Goal: Task Accomplishment & Management: Complete application form

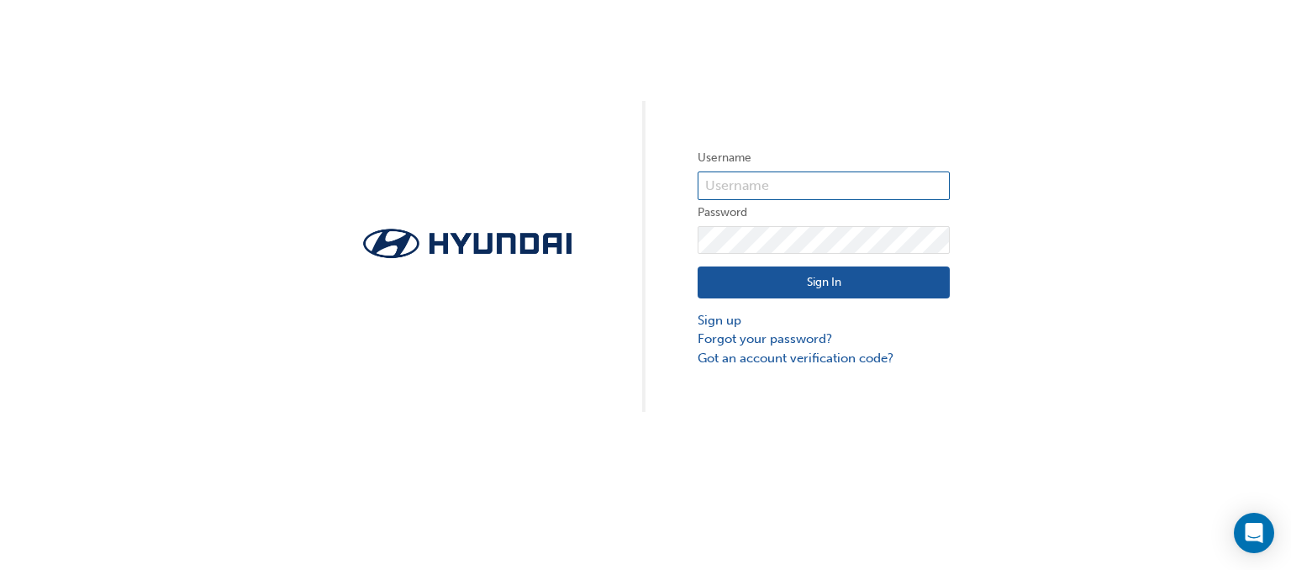
click at [752, 186] on input "text" at bounding box center [824, 185] width 252 height 29
type input "HAU4178VH7"
click at [848, 282] on button "Sign In" at bounding box center [824, 282] width 252 height 32
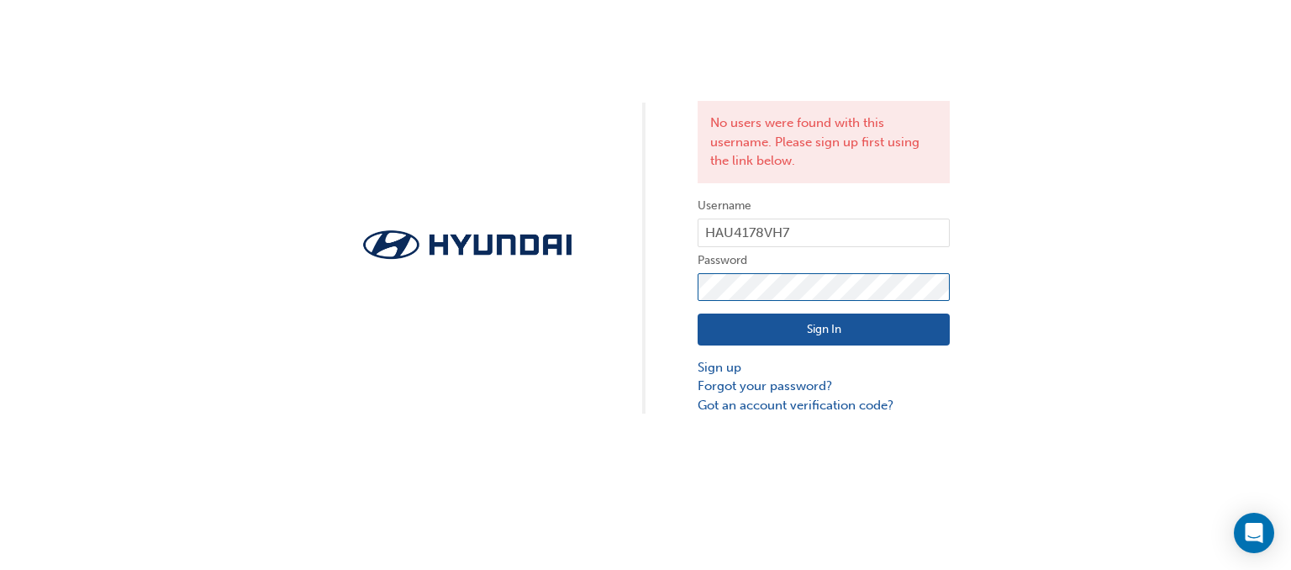
click button "Sign In" at bounding box center [824, 330] width 252 height 32
click at [841, 400] on link "Got an account verification code?" at bounding box center [824, 405] width 252 height 19
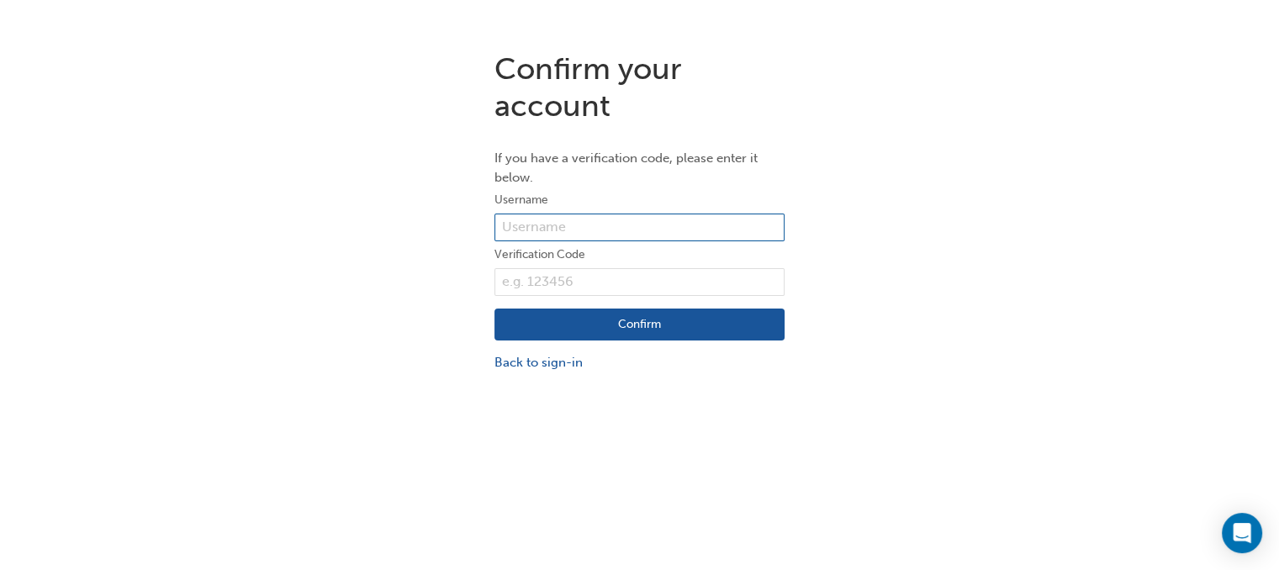
click at [594, 232] on input "text" at bounding box center [639, 228] width 290 height 29
type input "HAU4178VH7"
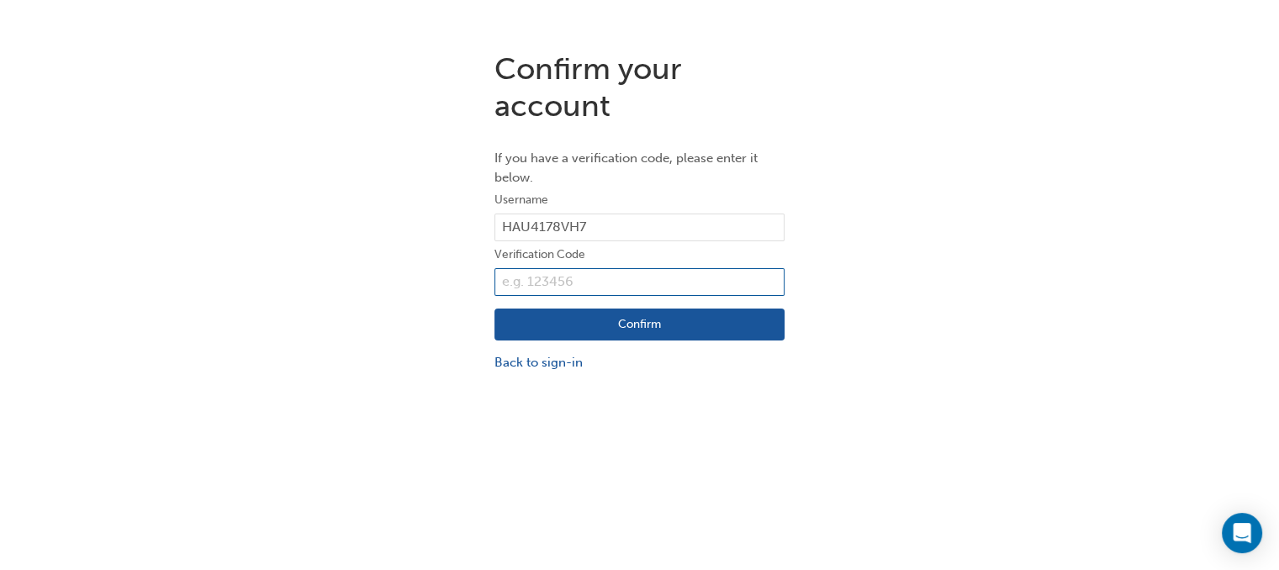
click at [572, 277] on input "text" at bounding box center [639, 282] width 290 height 29
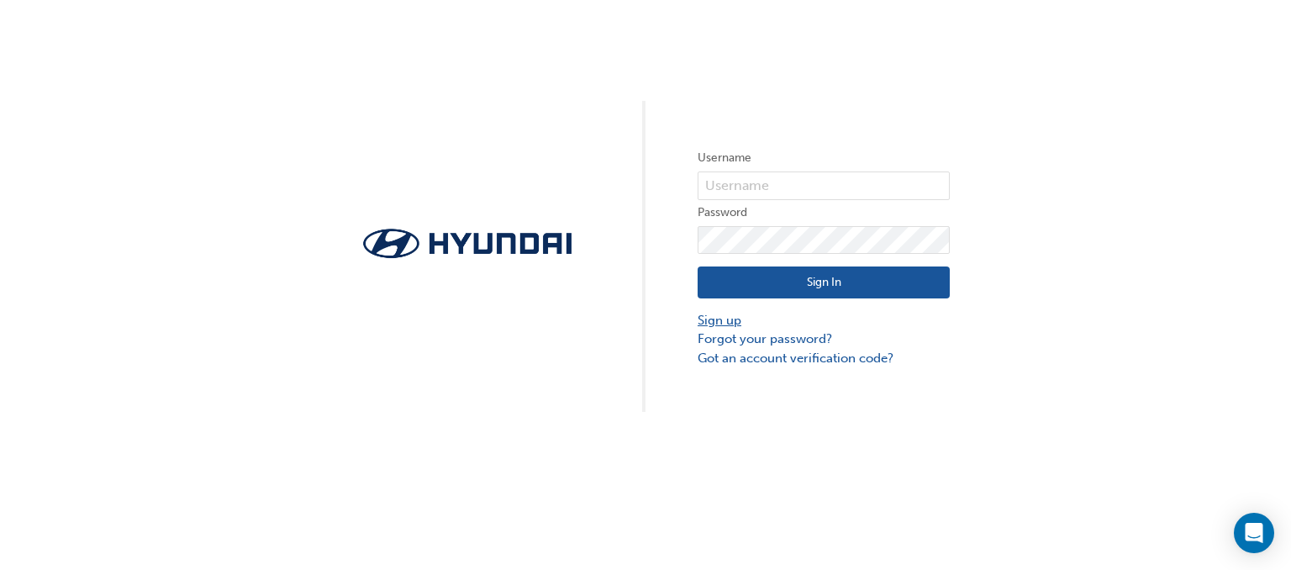
click at [733, 322] on link "Sign up" at bounding box center [824, 320] width 252 height 19
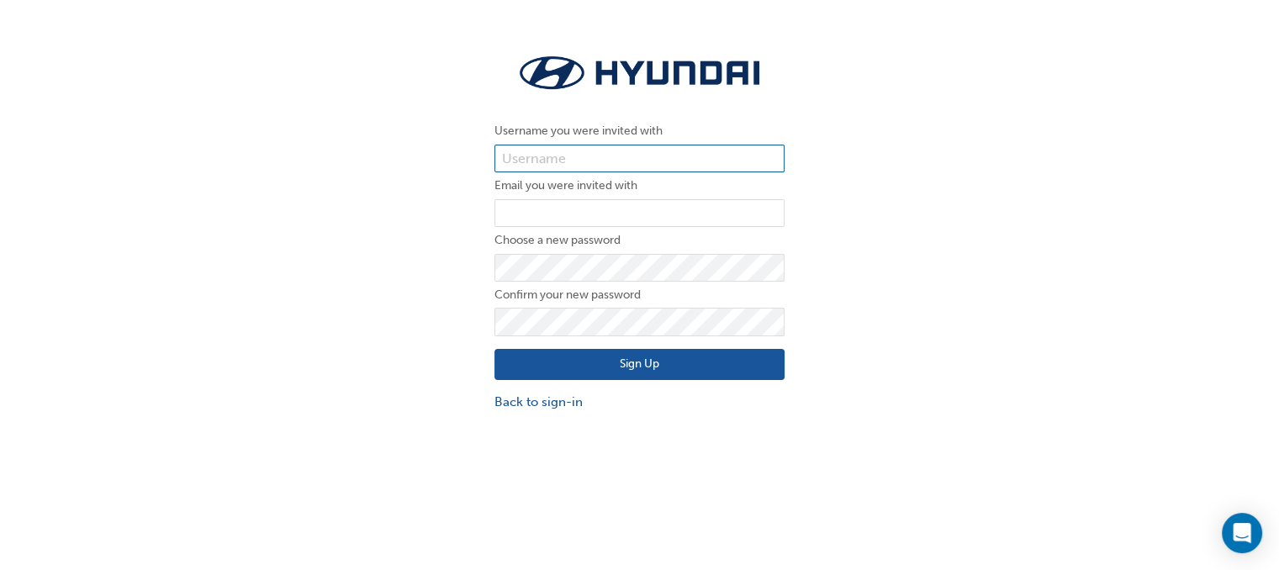
click at [632, 156] on input "text" at bounding box center [639, 159] width 290 height 29
type input "369908"
click at [516, 208] on input "email" at bounding box center [639, 213] width 290 height 29
type input "patrickd@bartons.net.au"
click at [908, 257] on div "Username you were invited with 369908 Email you were invited with patrickd@bart…" at bounding box center [639, 231] width 1279 height 387
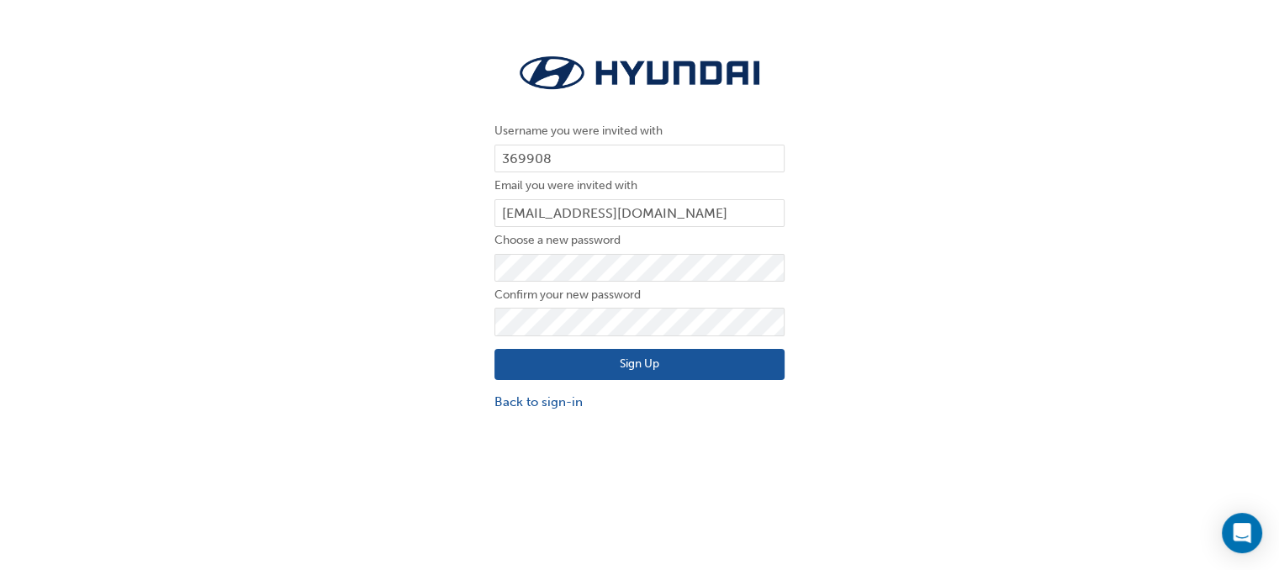
drag, startPoint x: 1206, startPoint y: 285, endPoint x: 862, endPoint y: 285, distance: 343.8
click at [1188, 285] on div "Username you were invited with 369908 Email you were invited with patrickd@bart…" at bounding box center [639, 231] width 1279 height 387
click at [898, 277] on div "Username you were invited with 369908 Email you were invited with patrickd@bart…" at bounding box center [639, 231] width 1279 height 387
click at [684, 372] on button "Sign Up" at bounding box center [639, 365] width 290 height 32
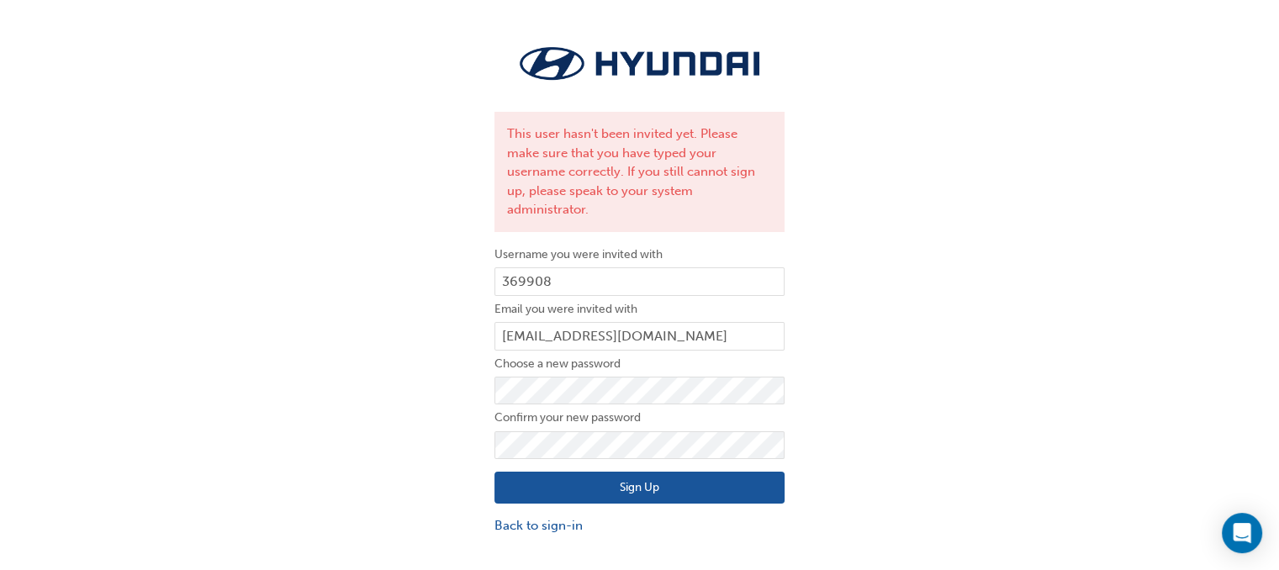
scroll to position [37, 0]
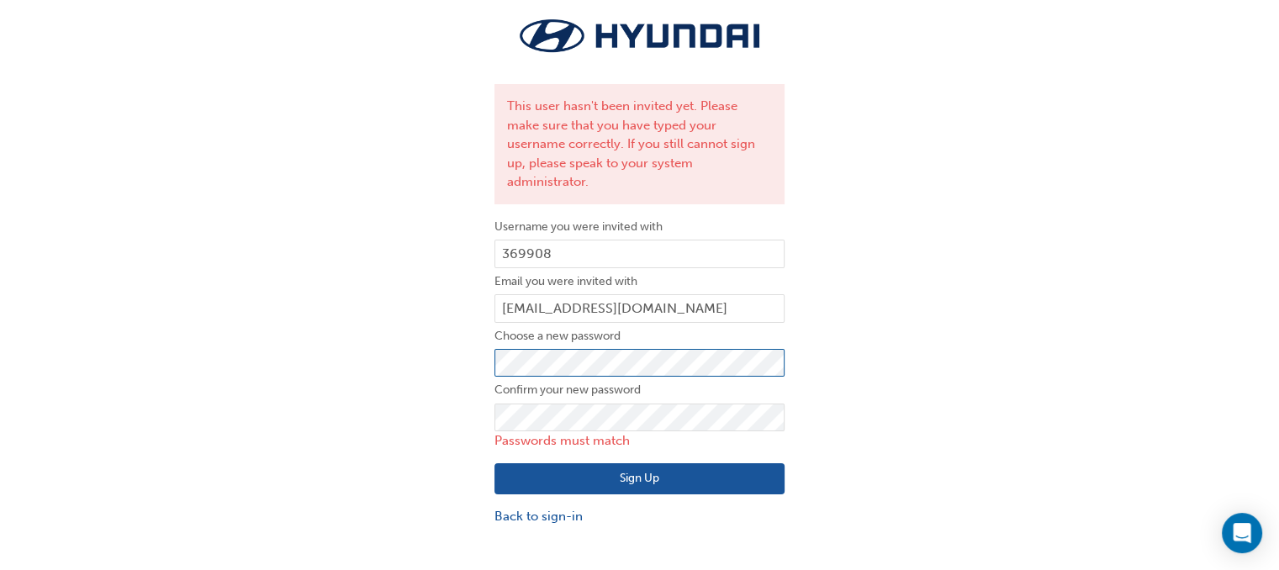
click at [494, 463] on button "Sign Up" at bounding box center [639, 479] width 290 height 32
drag, startPoint x: 841, startPoint y: 388, endPoint x: 828, endPoint y: 390, distance: 13.6
click at [841, 388] on div "This user hasn't been invited yet. Please make sure that you have typed your us…" at bounding box center [639, 270] width 1279 height 538
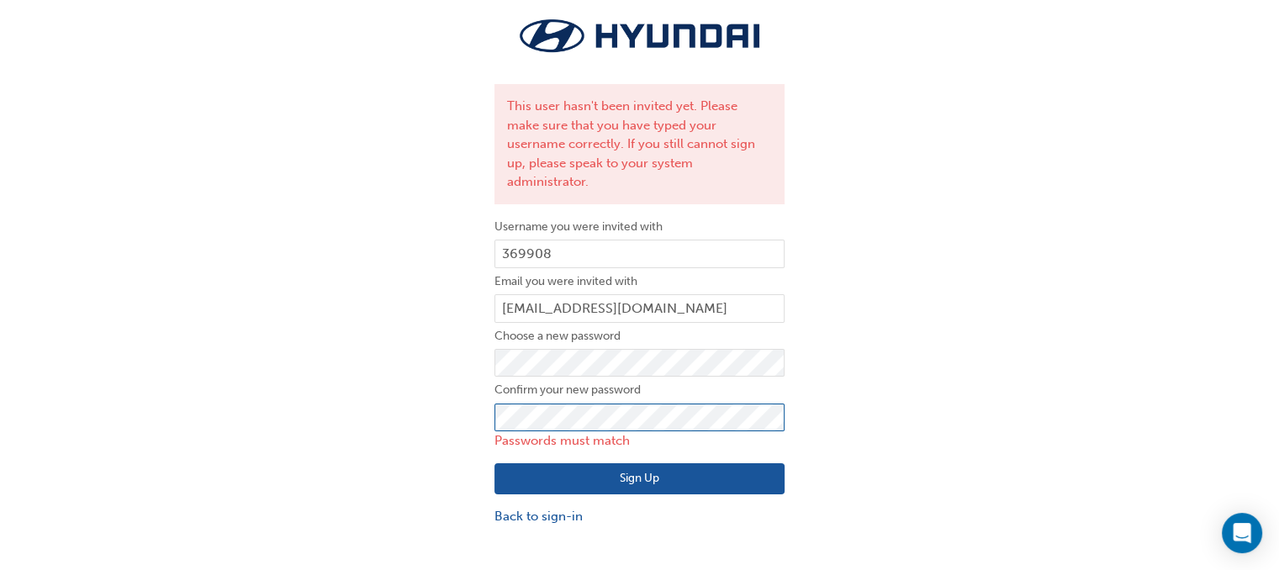
click at [437, 402] on div "This user hasn't been invited yet. Please make sure that you have typed your us…" at bounding box center [639, 270] width 1279 height 538
click at [494, 463] on button "Sign Up" at bounding box center [639, 479] width 290 height 32
click at [906, 384] on div "This user hasn't been invited yet. Please make sure that you have typed your us…" at bounding box center [639, 270] width 1279 height 538
click at [454, 387] on div "This user hasn't been invited yet. Please make sure that you have typed your us…" at bounding box center [639, 270] width 1279 height 538
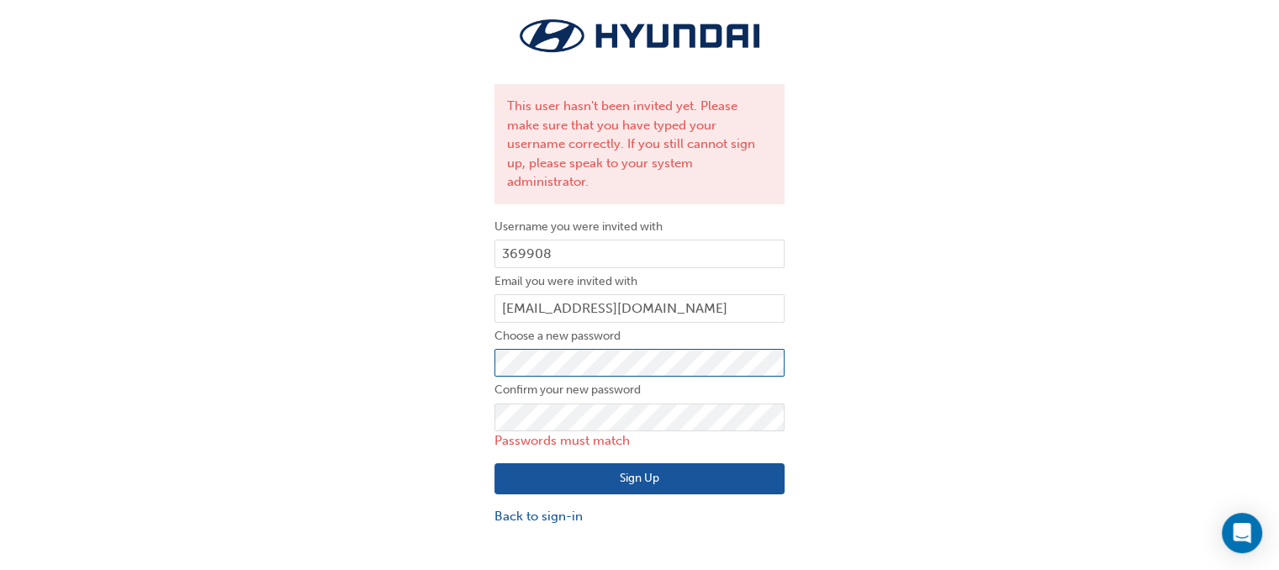
click at [308, 320] on div "This user hasn't been invited yet. Please make sure that you have typed your us…" at bounding box center [639, 270] width 1279 height 538
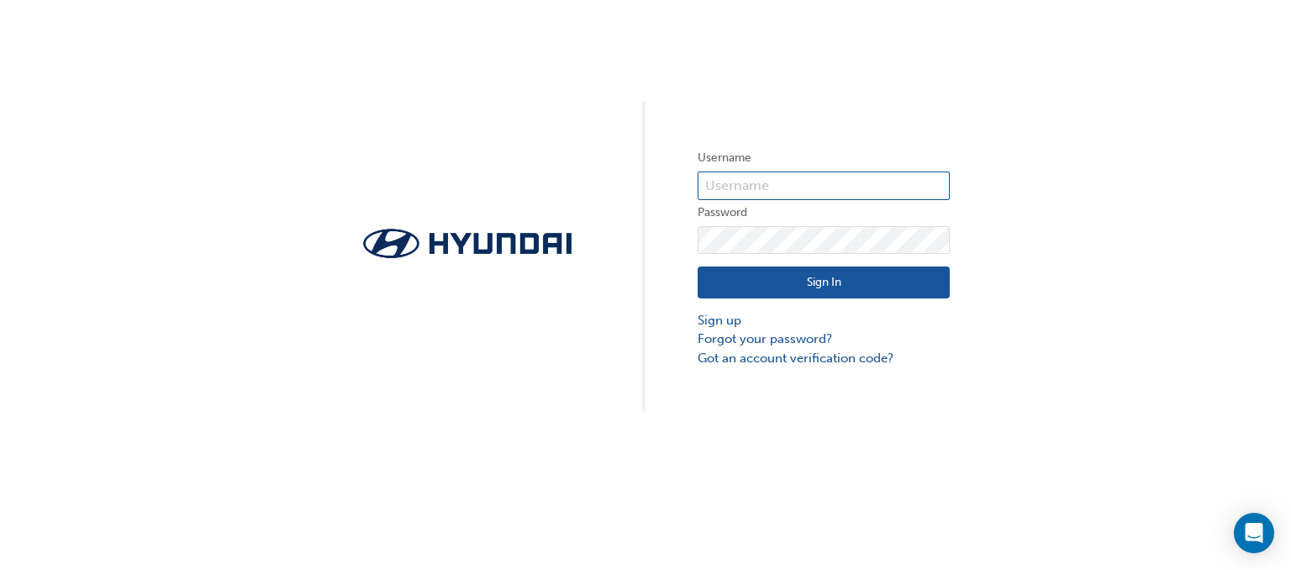
click at [794, 185] on input "text" at bounding box center [824, 185] width 252 height 29
type input "HAU4178VH7"
click button "Sign In" at bounding box center [824, 282] width 252 height 32
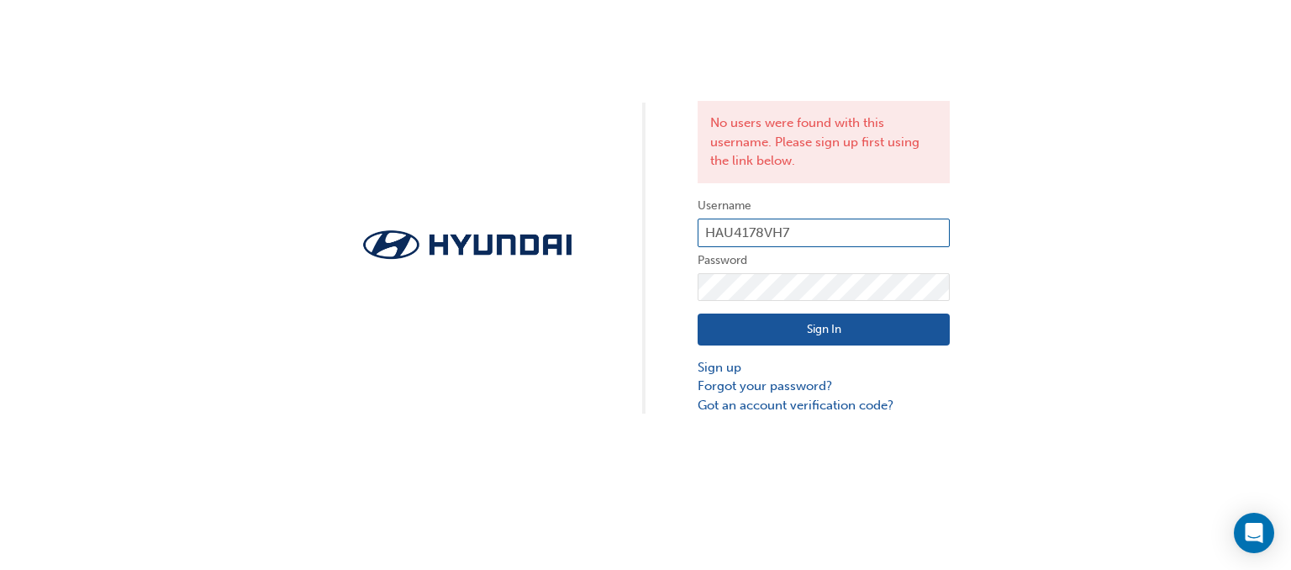
drag, startPoint x: 812, startPoint y: 240, endPoint x: 629, endPoint y: 219, distance: 184.5
click at [611, 227] on div "No users were found with this username. Please sign up first using the link bel…" at bounding box center [645, 207] width 1291 height 414
type input "HAU4178VH7"
click button "Sign In" at bounding box center [824, 330] width 252 height 32
click at [726, 364] on link "Sign up" at bounding box center [824, 367] width 252 height 19
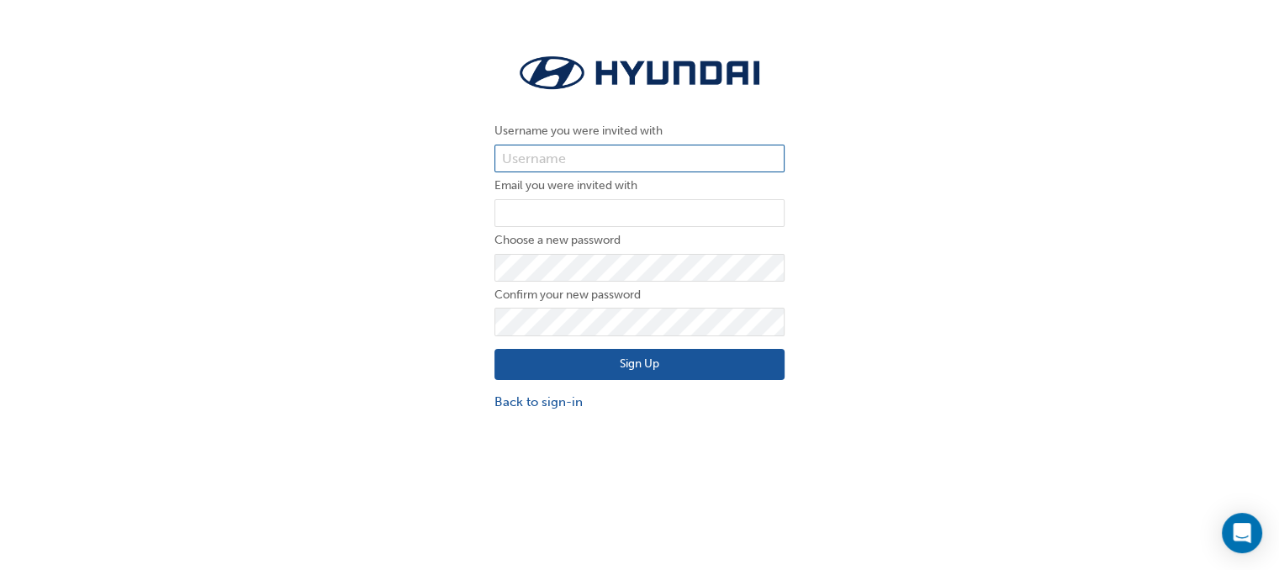
click at [593, 157] on input "text" at bounding box center [639, 159] width 290 height 29
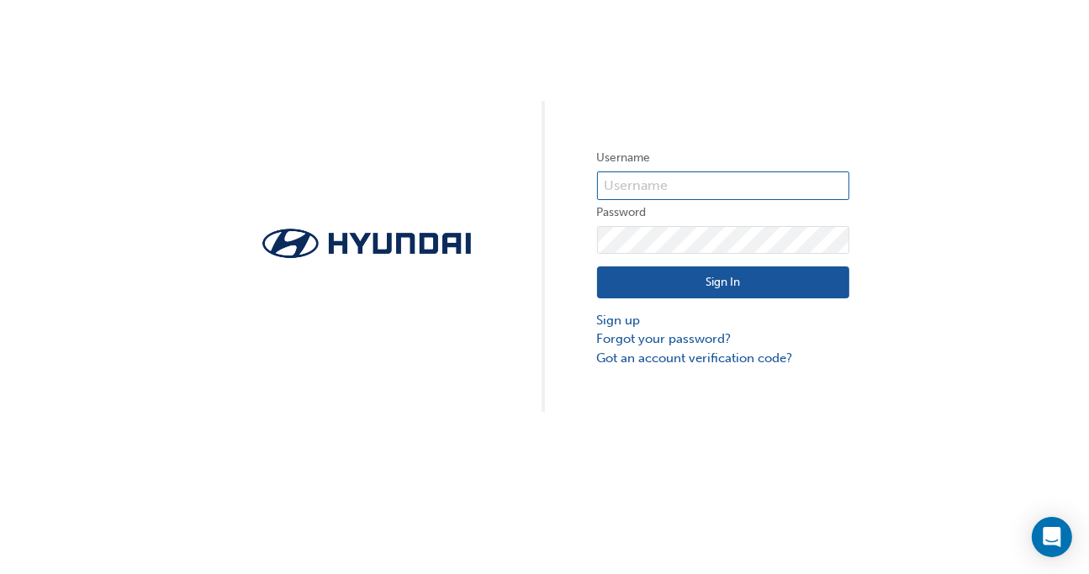
click at [653, 177] on input "text" at bounding box center [723, 185] width 252 height 29
click at [923, 206] on div "Username Password Sign In Sign up Forgot your password? Got an account verifica…" at bounding box center [544, 206] width 1089 height 412
click at [686, 172] on input "text" at bounding box center [723, 185] width 252 height 29
type input "HAU4178VH7"
click at [750, 277] on button "Sign In" at bounding box center [723, 282] width 252 height 32
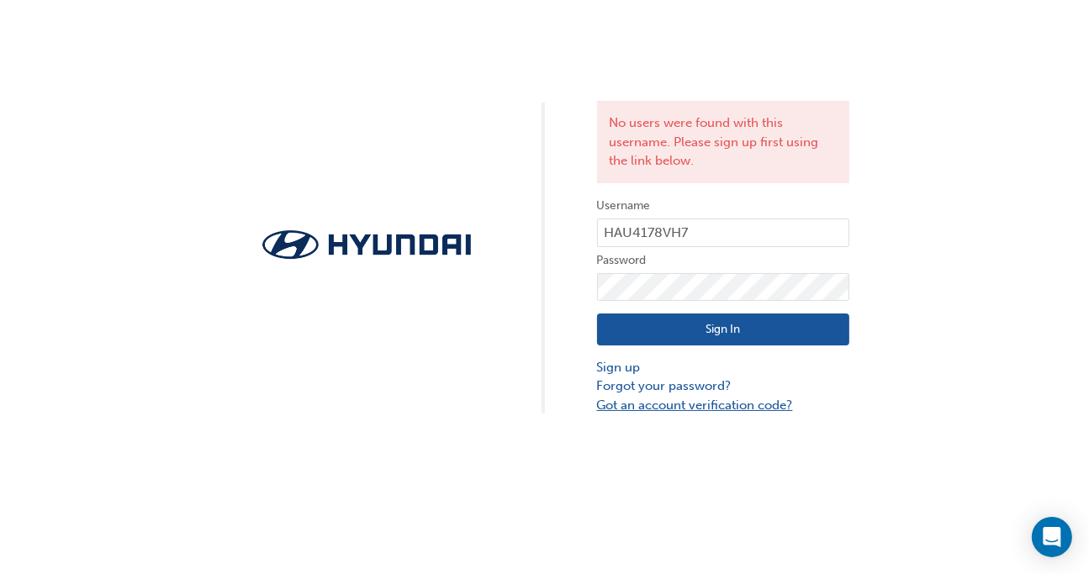
click at [694, 404] on link "Got an account verification code?" at bounding box center [723, 405] width 252 height 19
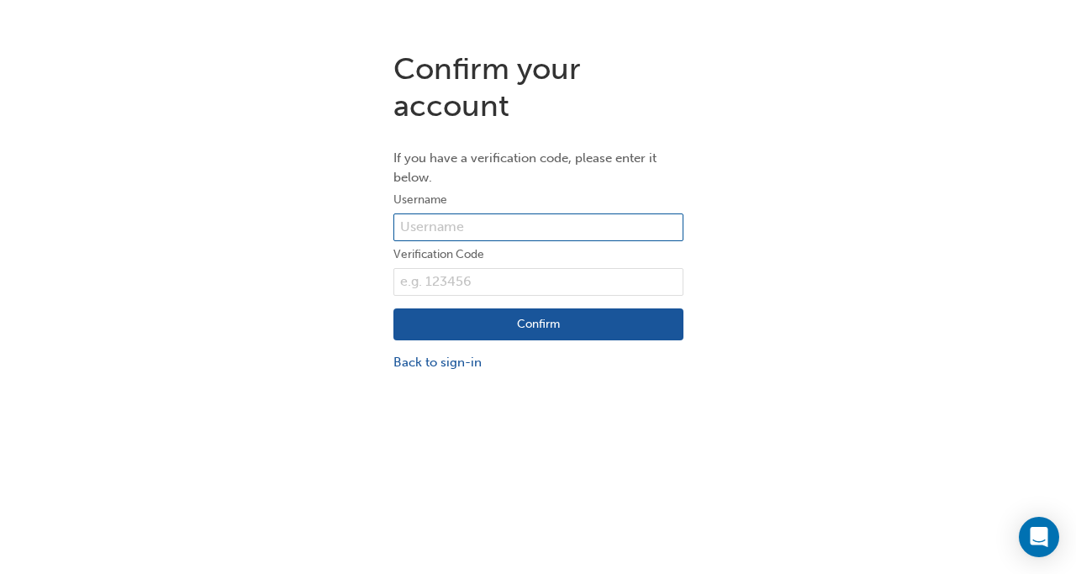
click at [480, 225] on input "text" at bounding box center [538, 228] width 290 height 29
type input "patrickd.@[DOMAIN_NAME]"
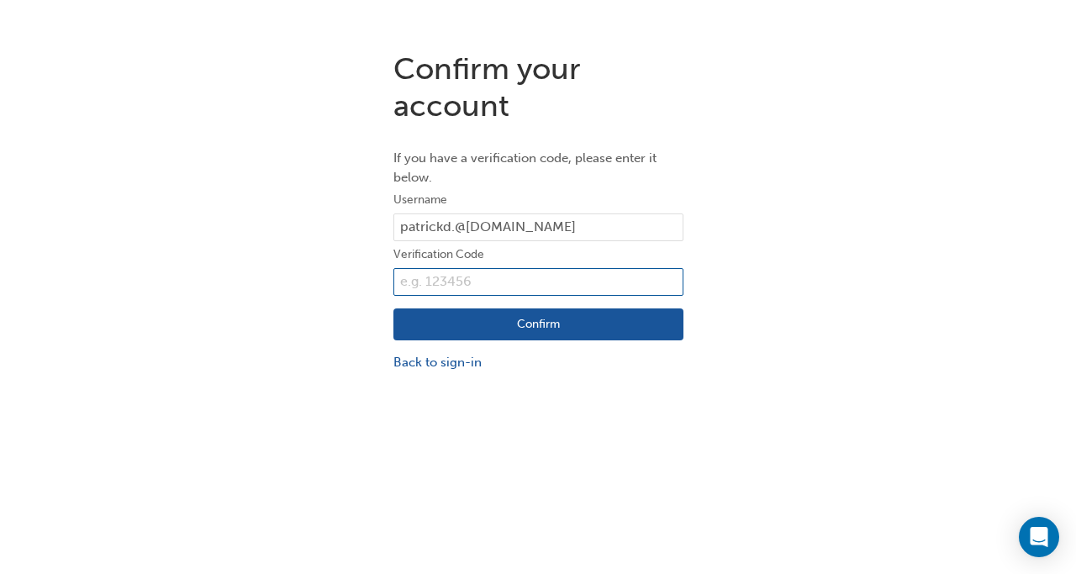
click at [513, 288] on input "text" at bounding box center [538, 282] width 290 height 29
type input "173846"
click at [535, 327] on button "Confirm" at bounding box center [538, 325] width 290 height 32
